Goal: Information Seeking & Learning: Learn about a topic

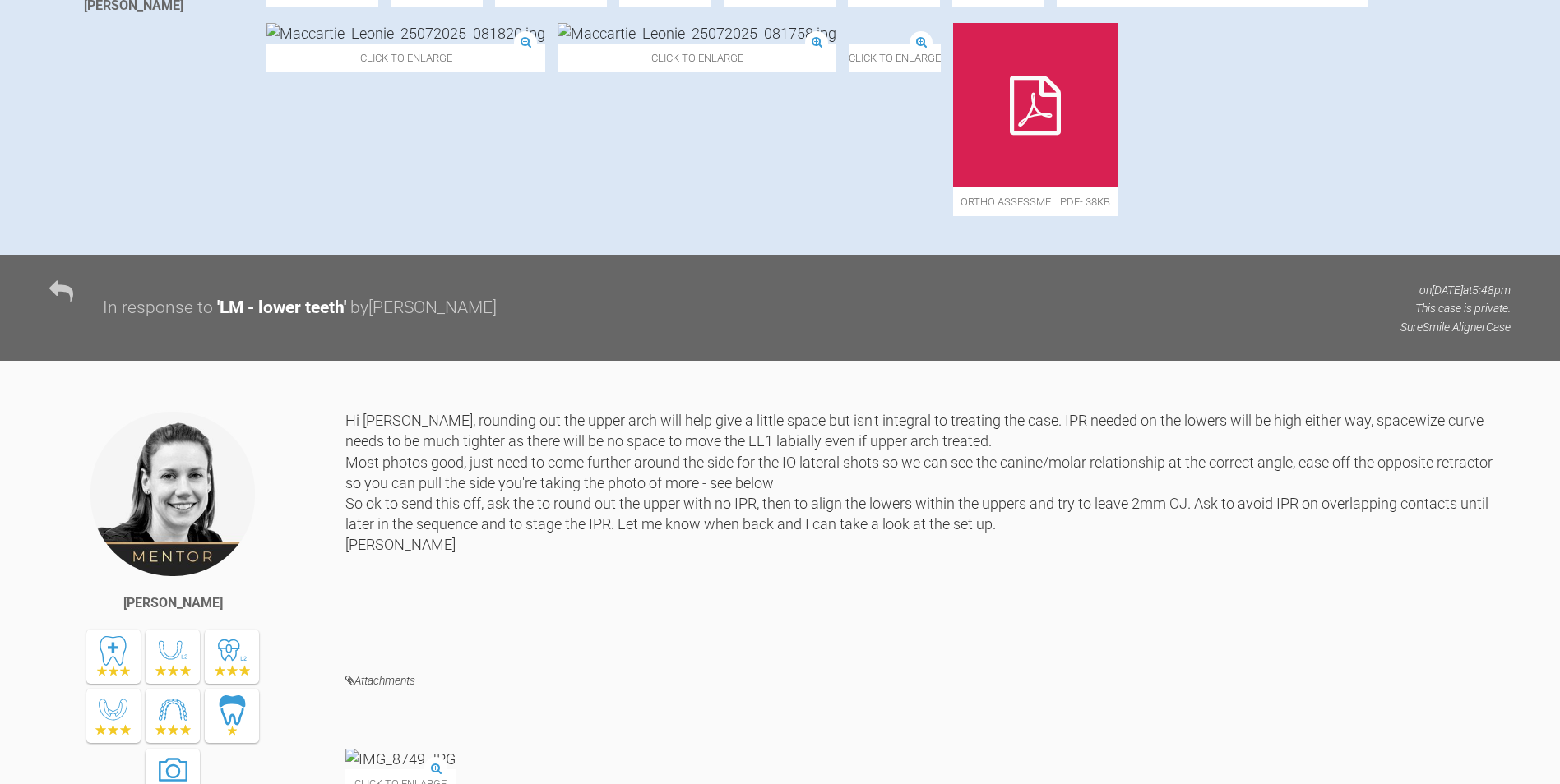
scroll to position [575, 0]
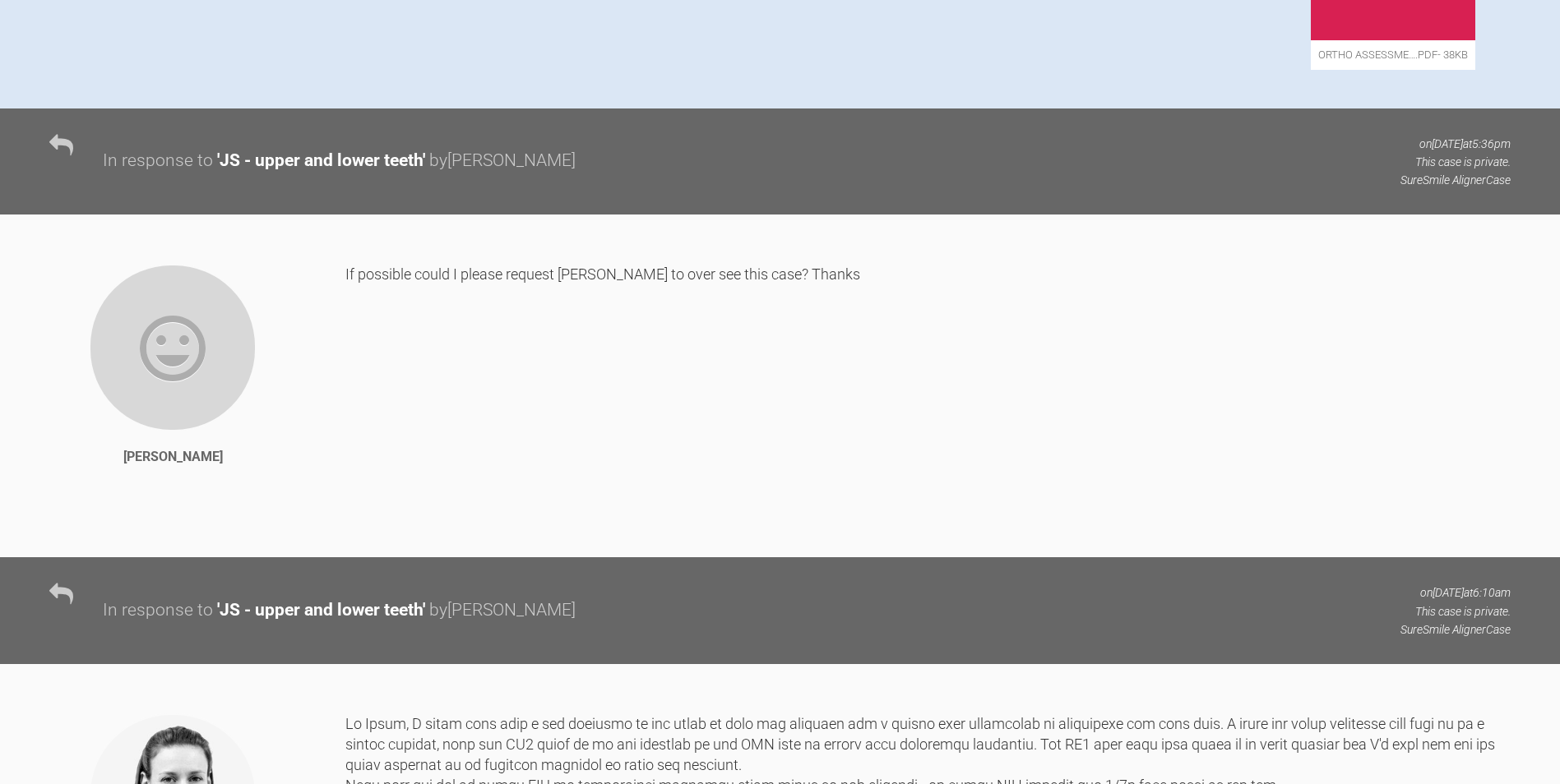
scroll to position [164, 0]
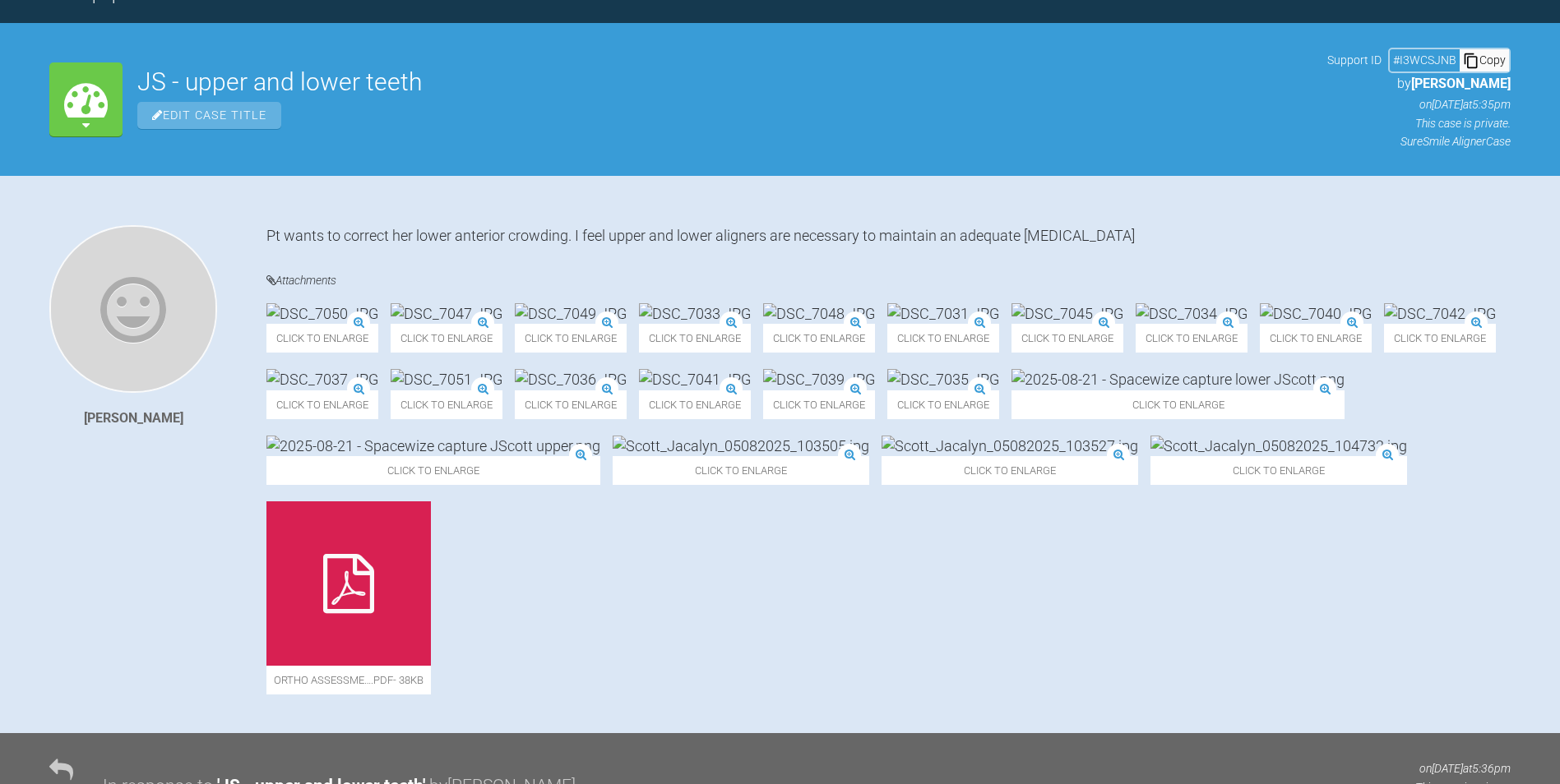
click at [502, 324] on img at bounding box center [446, 313] width 112 height 21
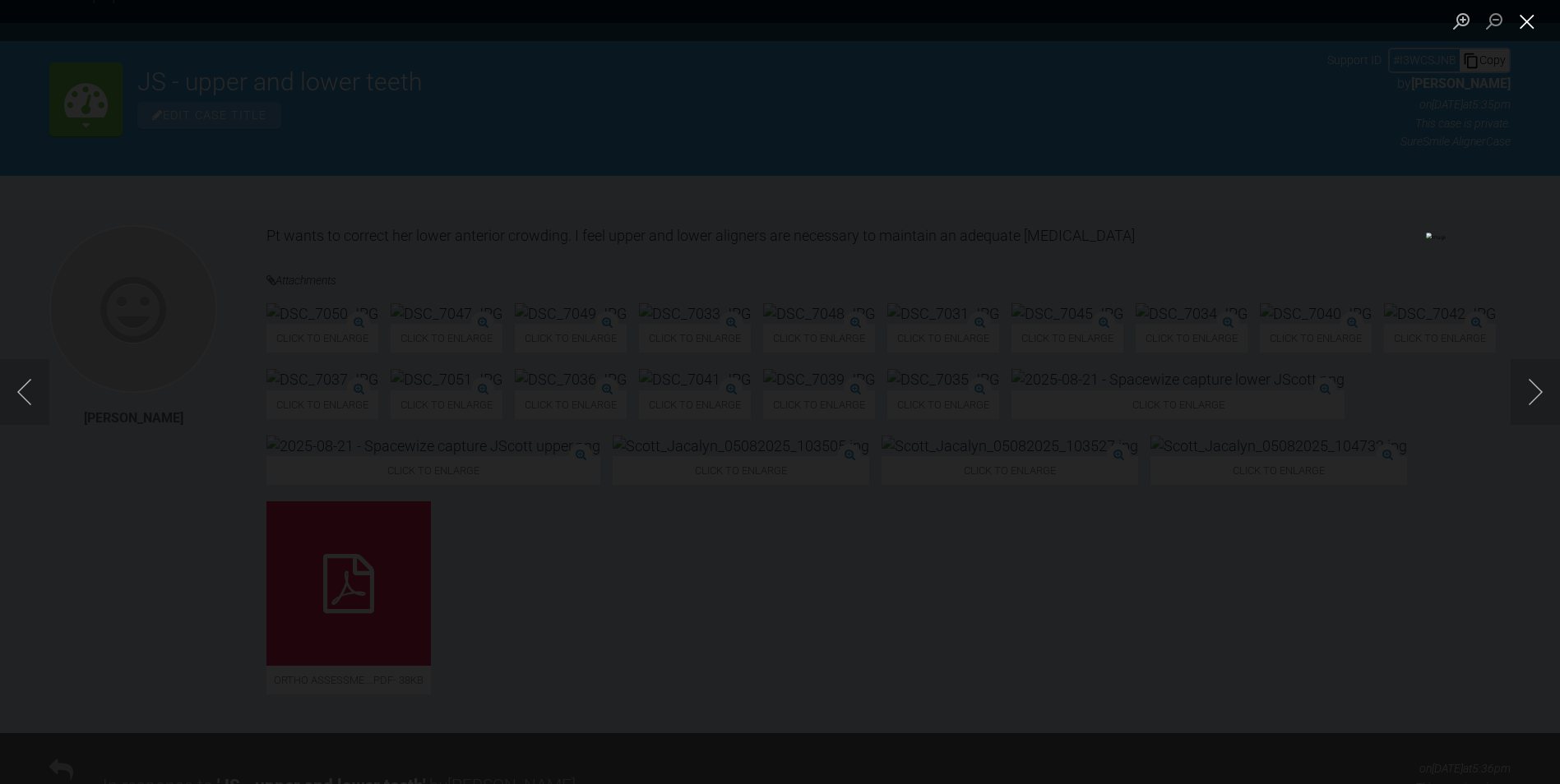
click at [1528, 25] on button "Close lightbox" at bounding box center [1526, 21] width 33 height 29
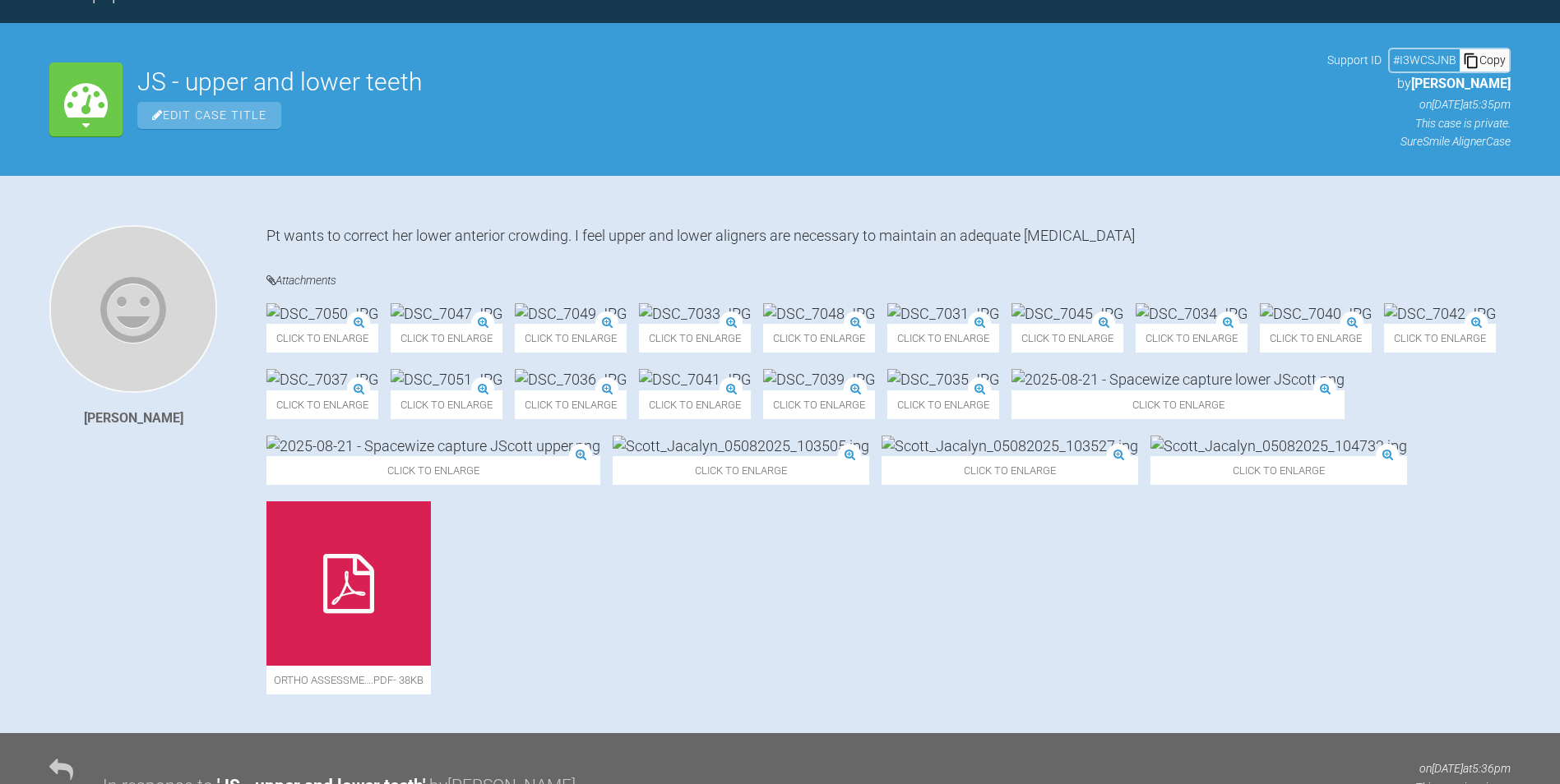
click at [876, 324] on img at bounding box center [819, 313] width 112 height 21
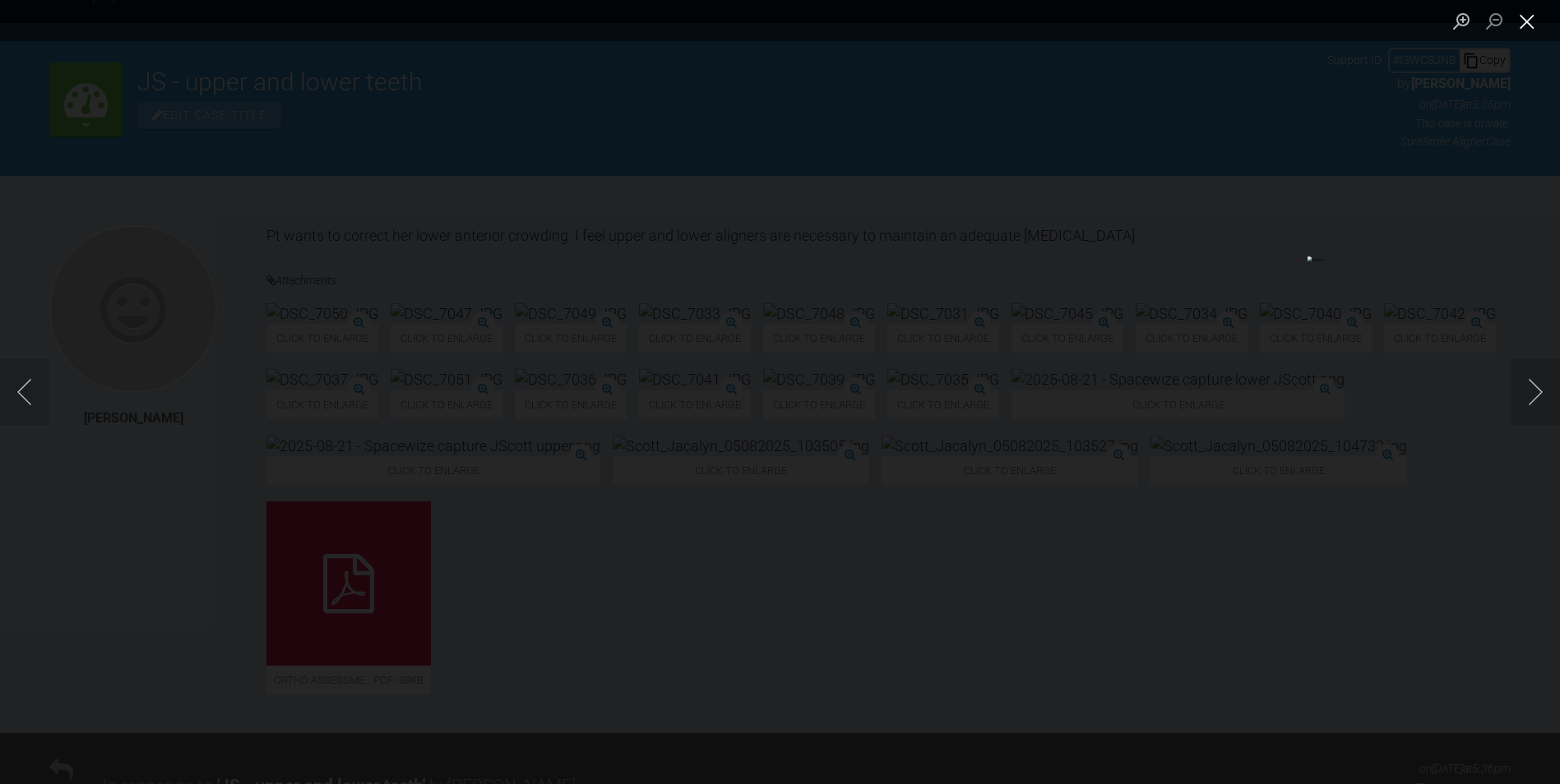
click at [1538, 21] on button "Close lightbox" at bounding box center [1526, 21] width 33 height 29
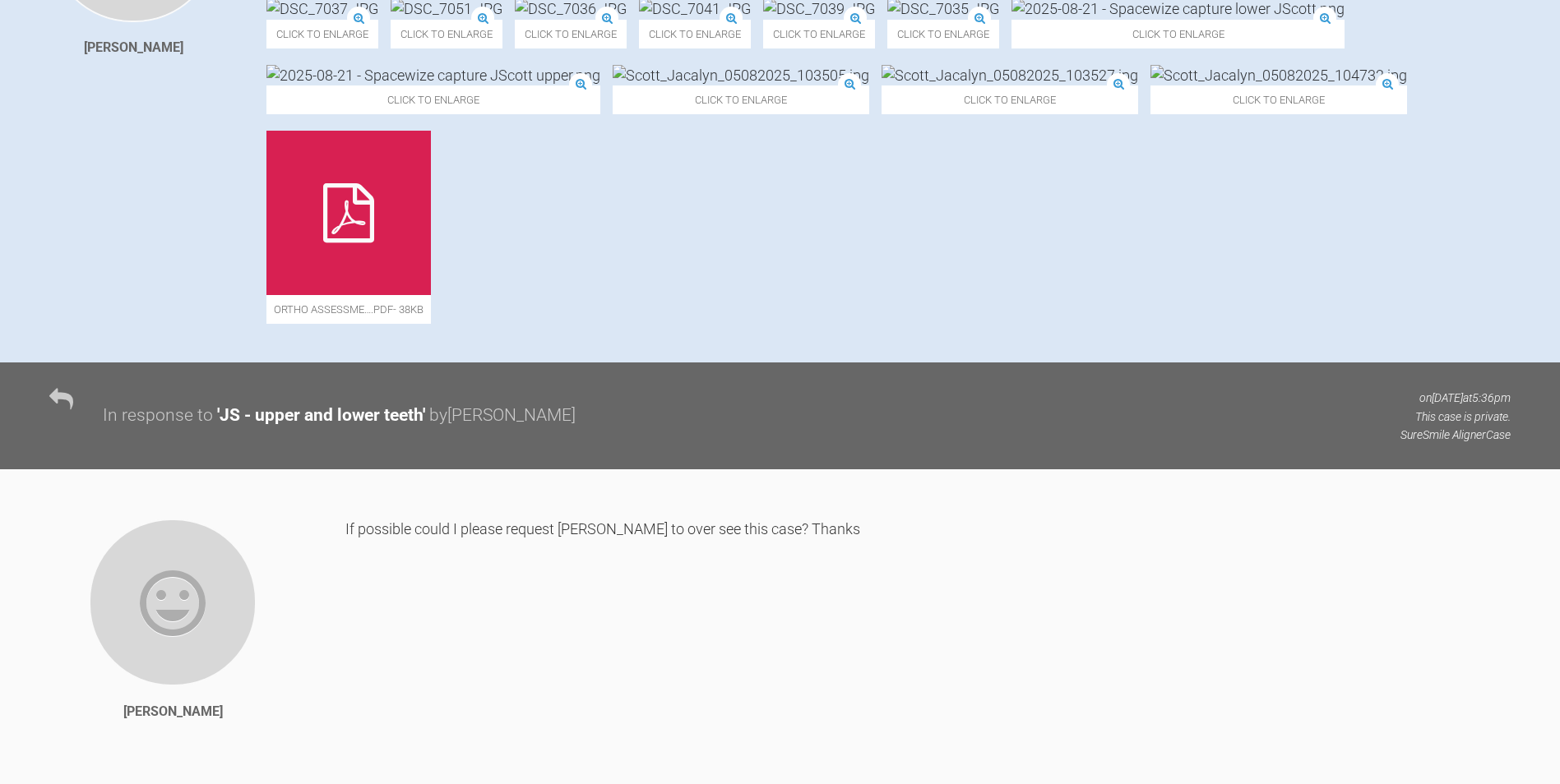
scroll to position [493, 0]
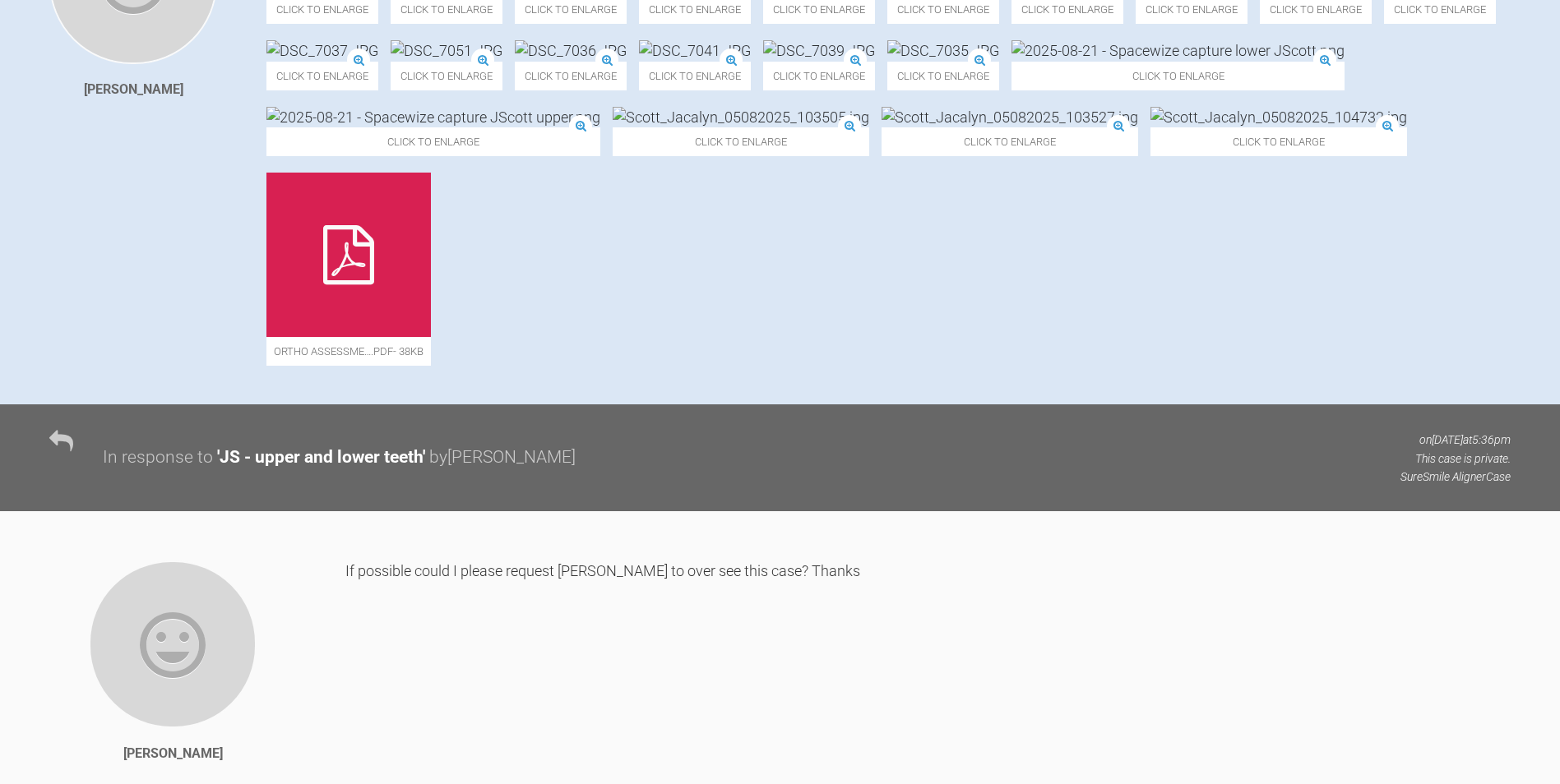
click at [1011, 60] on img at bounding box center [1178, 50] width 333 height 21
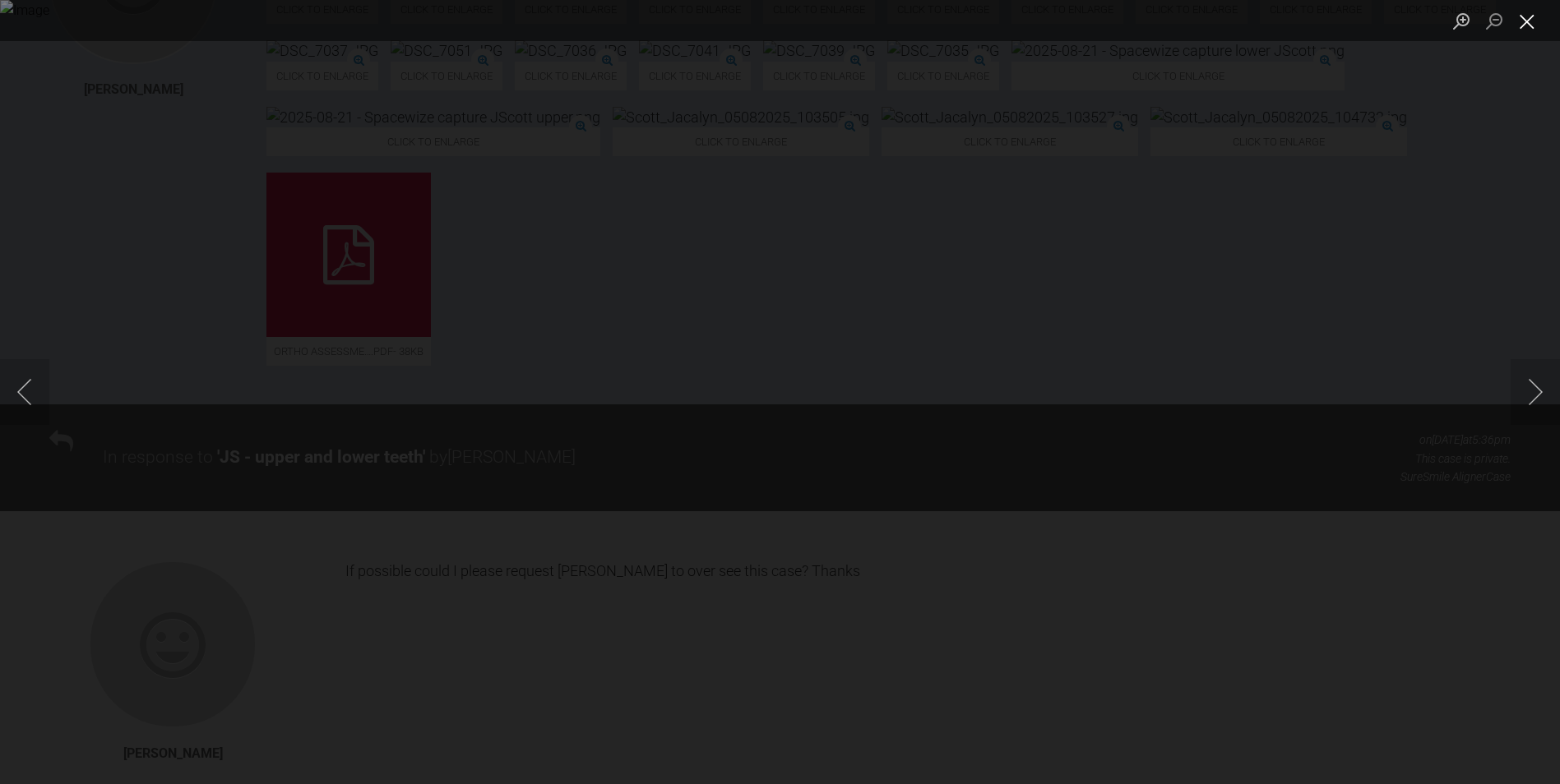
click at [1529, 17] on button "Close lightbox" at bounding box center [1526, 21] width 33 height 29
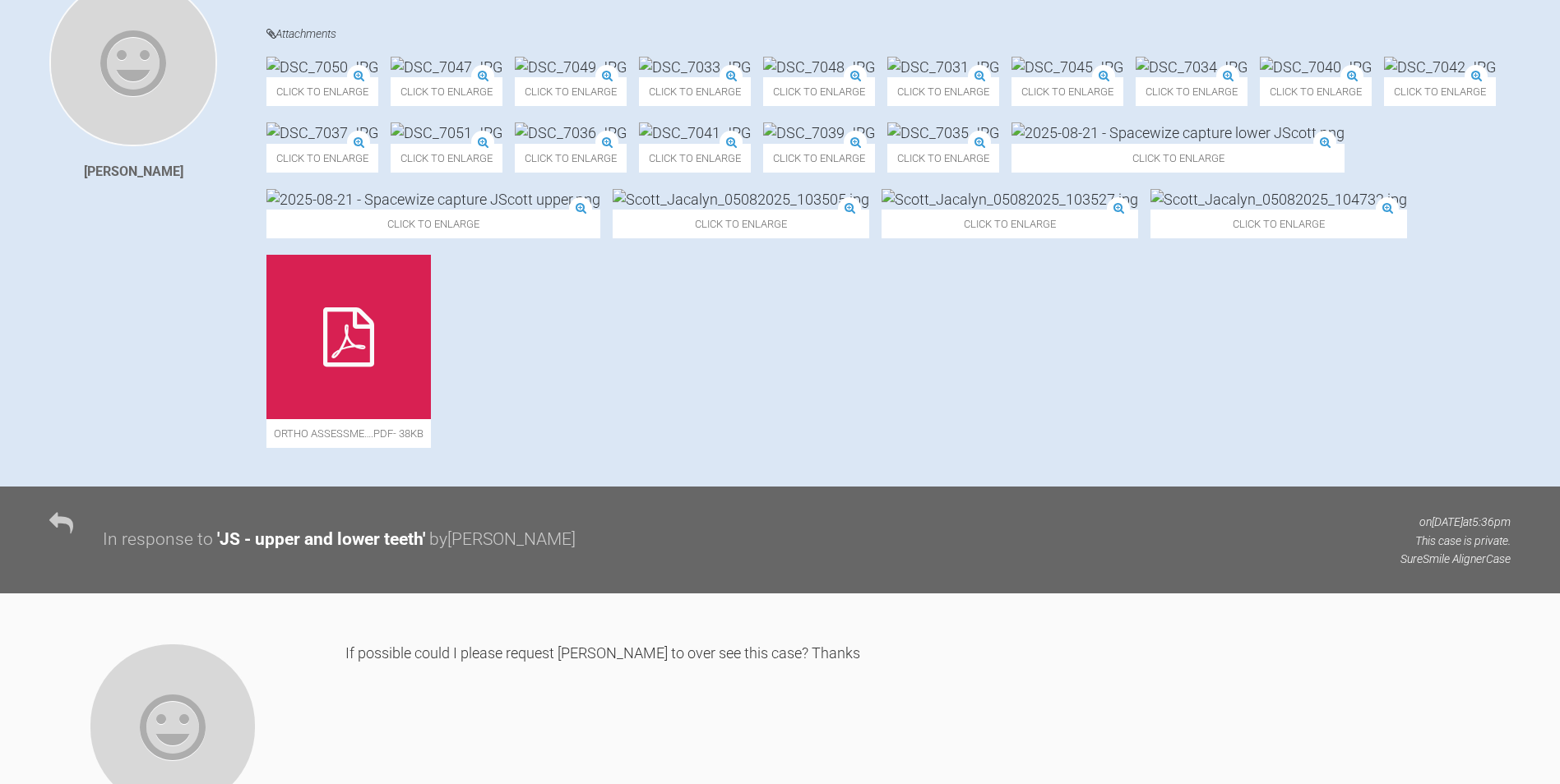
scroll to position [246, 0]
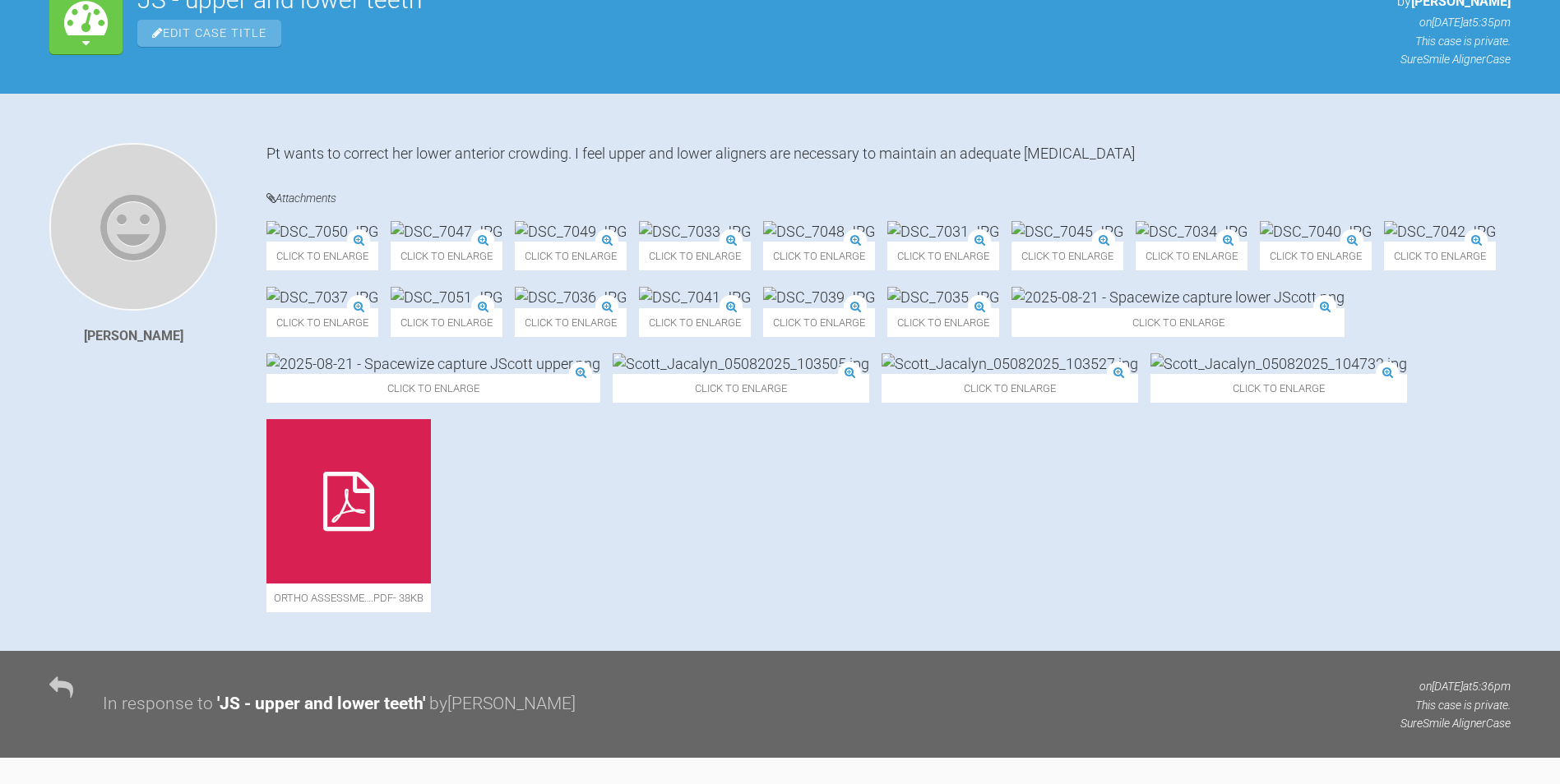
click at [1011, 308] on img at bounding box center [1178, 297] width 333 height 21
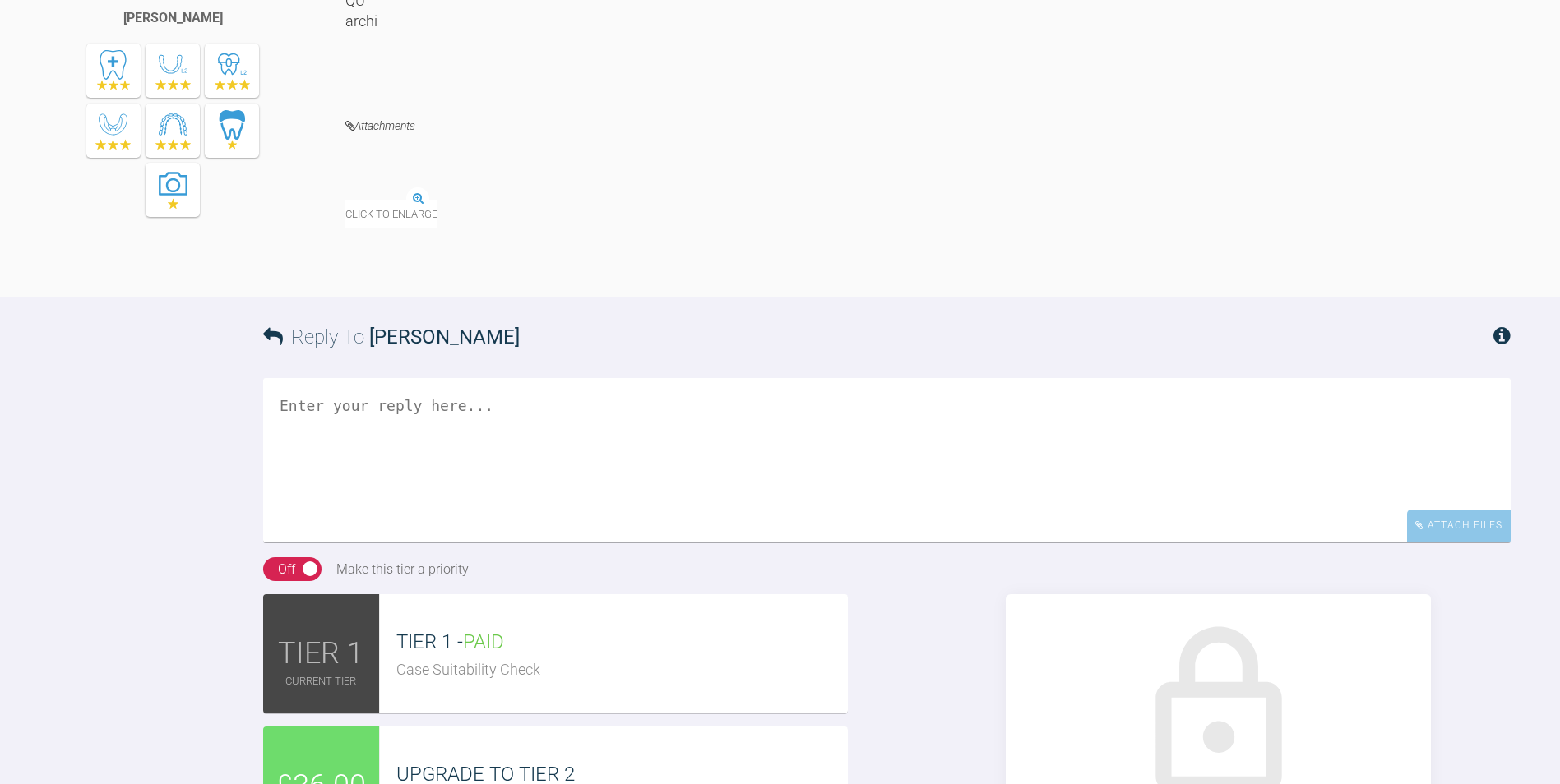
scroll to position [1562, 0]
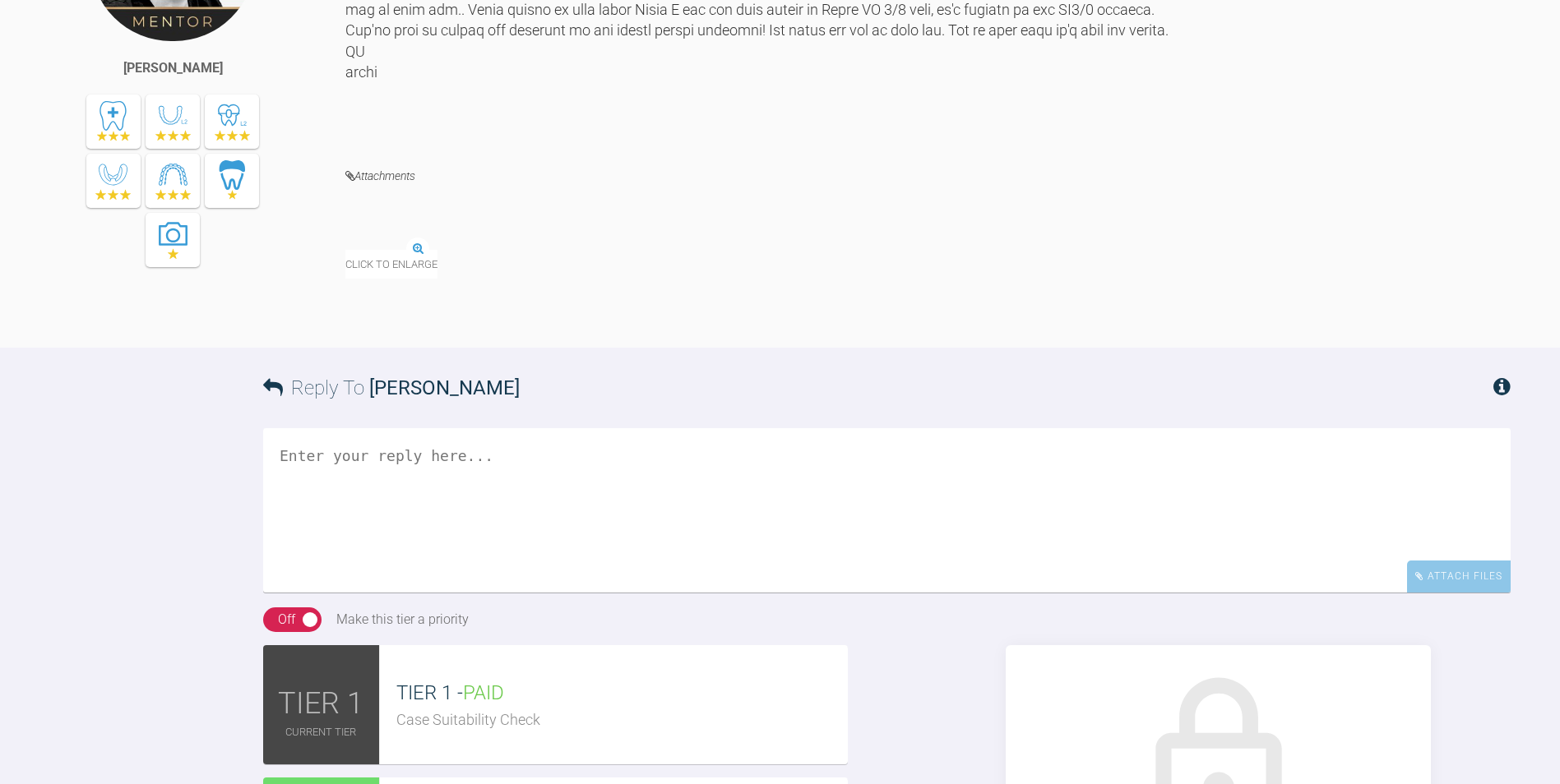
drag, startPoint x: 487, startPoint y: 317, endPoint x: 1220, endPoint y: 311, distance: 733.0
click at [1220, 143] on div at bounding box center [928, 9] width 1166 height 267
copy div "avoid IPR on overlapping contacts until later in the sequence - to start IPR be…"
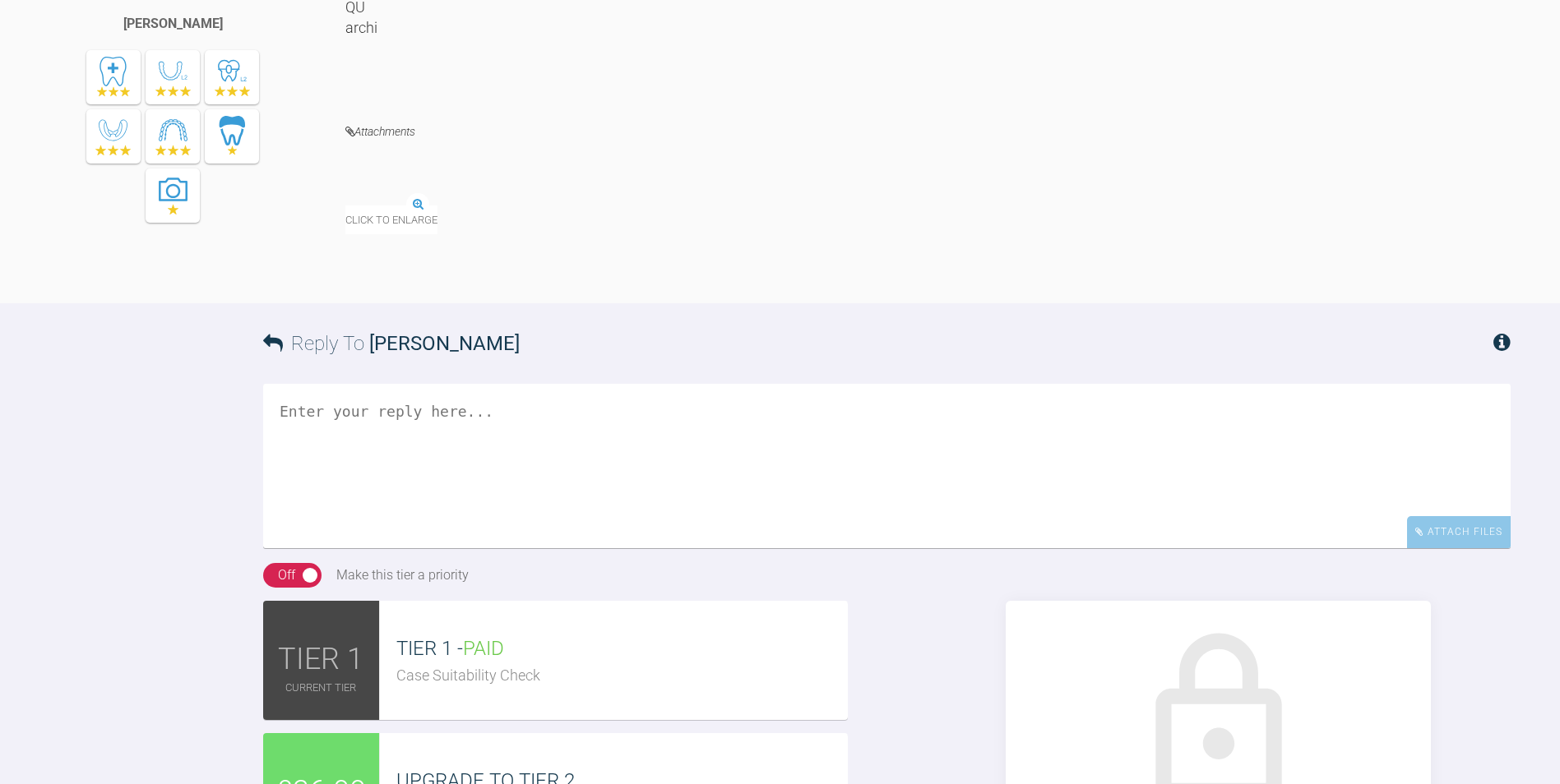
scroll to position [1644, 0]
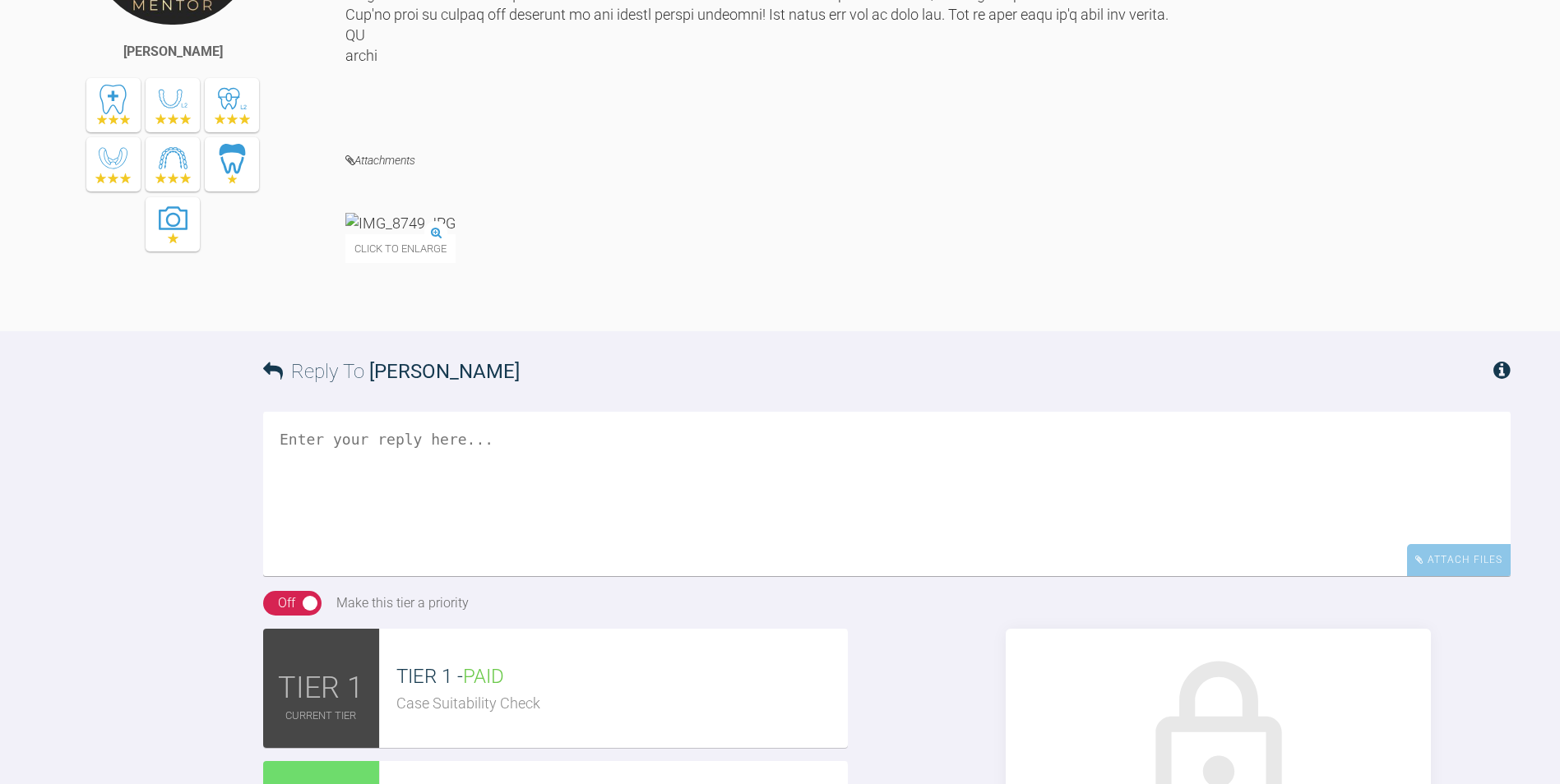
click at [935, 279] on div "Click to enlarge" at bounding box center [928, 245] width 1166 height 65
